Goal: Information Seeking & Learning: Learn about a topic

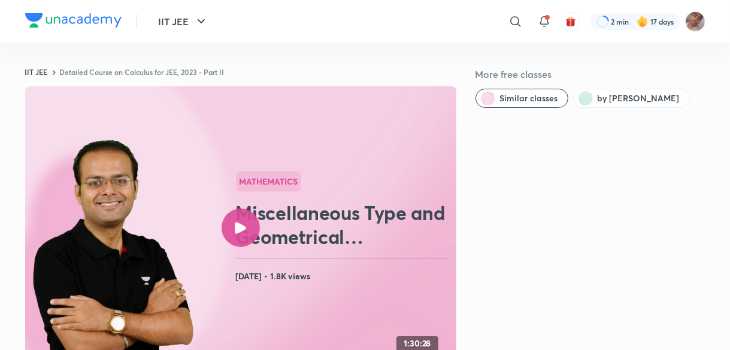
scroll to position [115, 0]
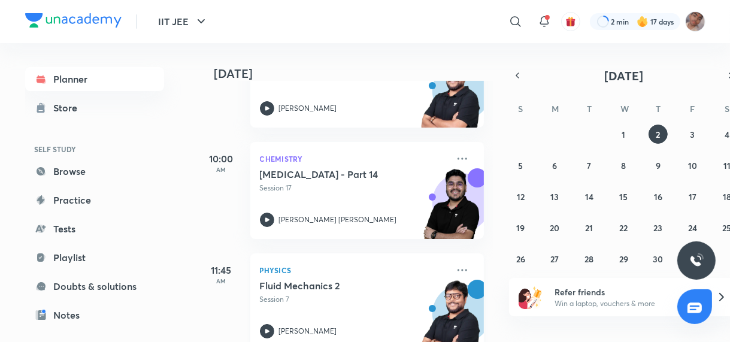
scroll to position [225, 0]
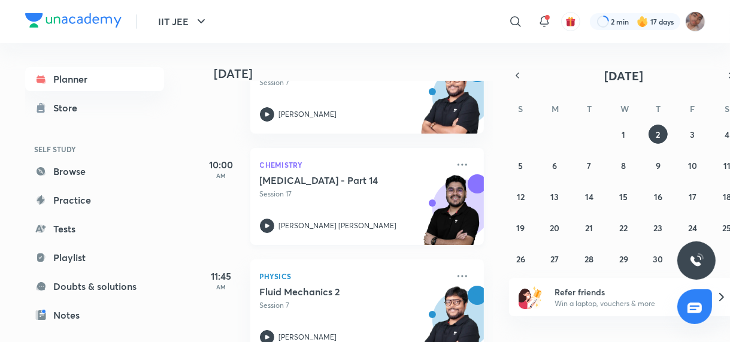
click at [384, 189] on p "Session 17" at bounding box center [354, 194] width 188 height 11
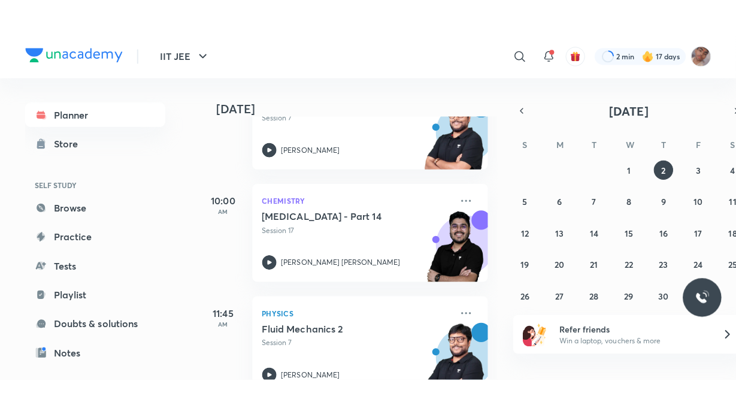
scroll to position [7, 0]
